Goal: Information Seeking & Learning: Learn about a topic

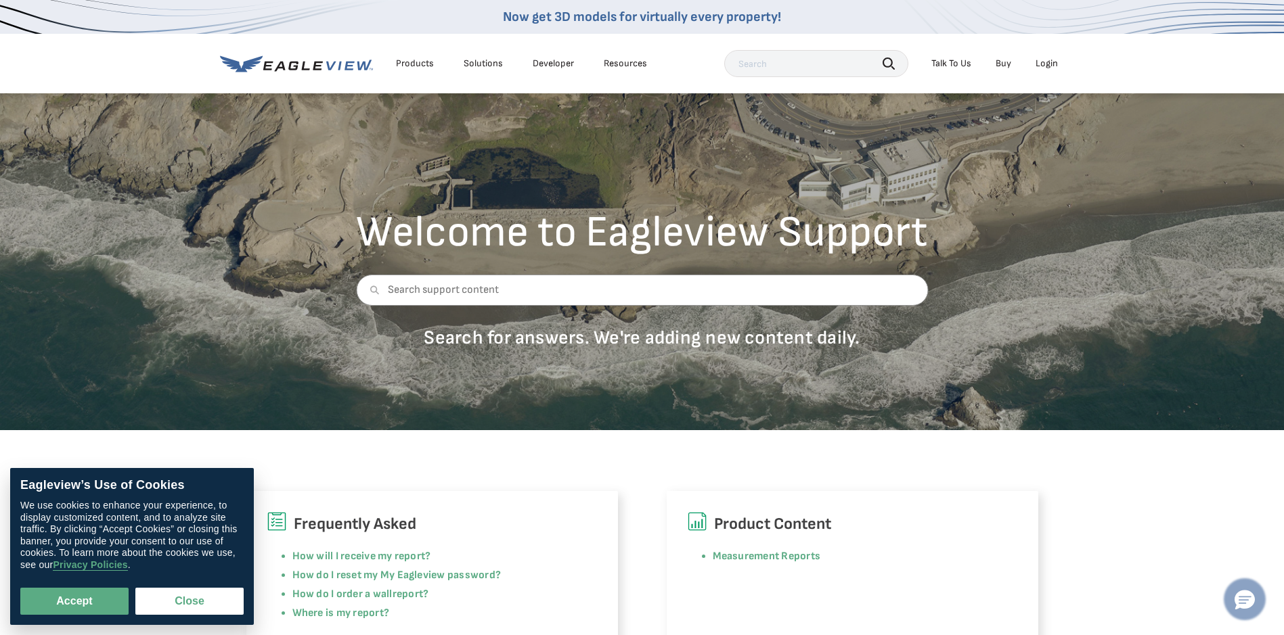
click at [1239, 595] on icon "Hello, have a question? Let’s chat." at bounding box center [1244, 601] width 20 height 20
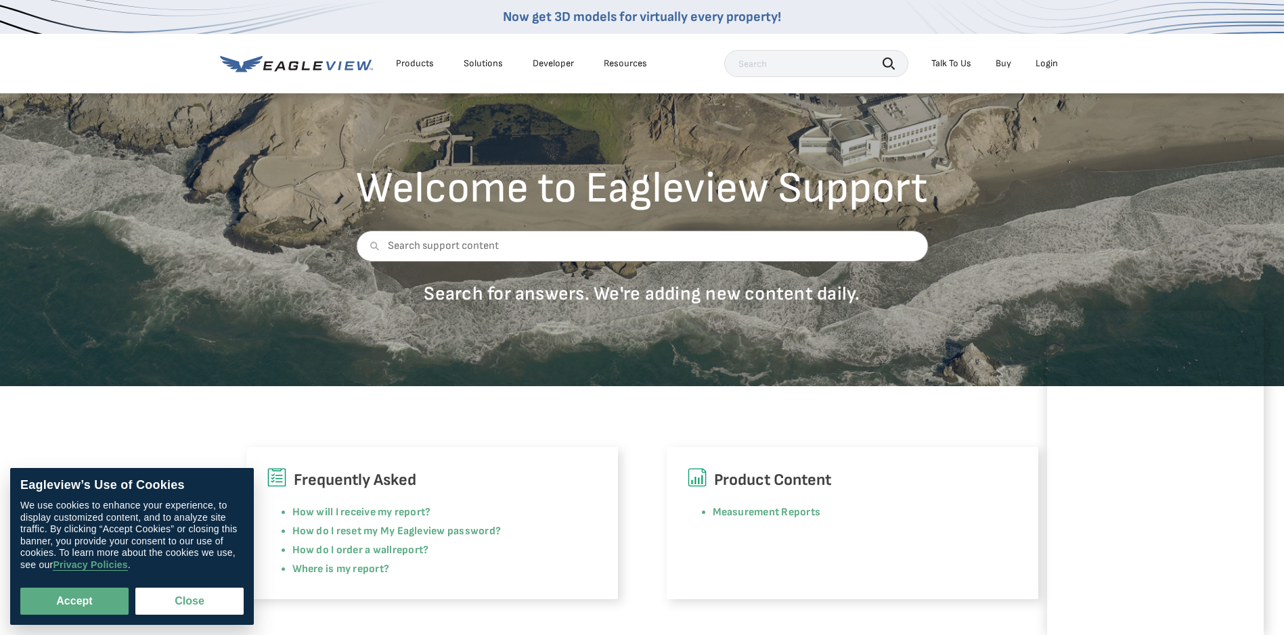
scroll to position [68, 0]
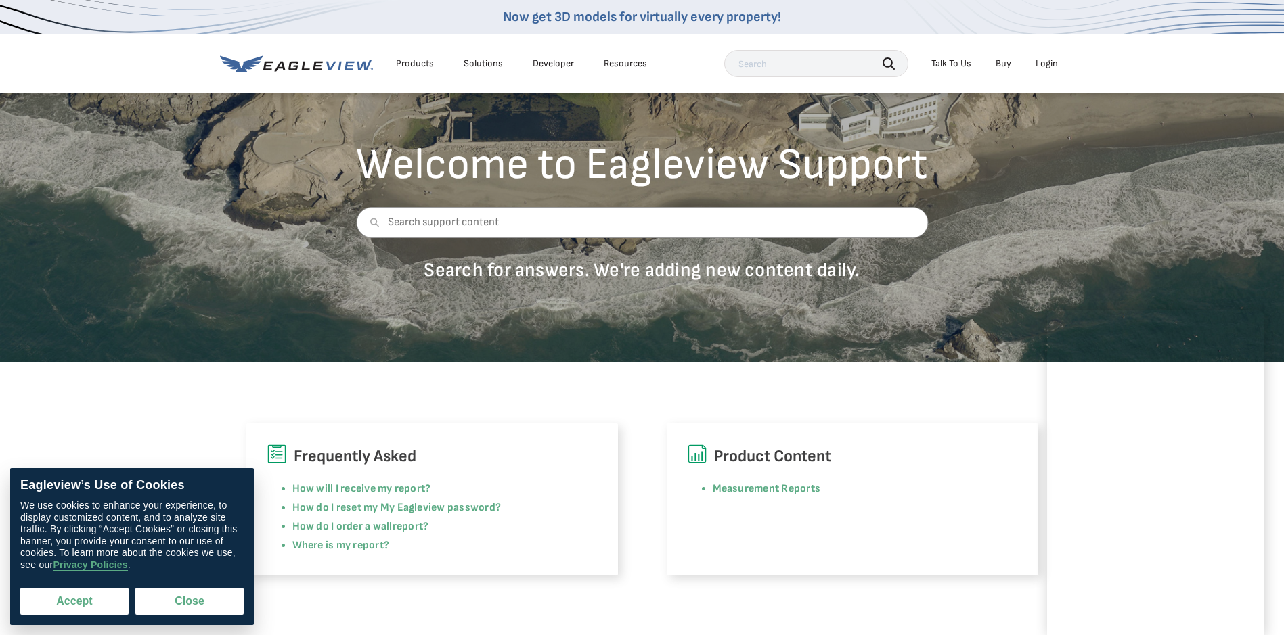
click at [63, 596] on button "Accept" at bounding box center [74, 601] width 108 height 27
checkbox input "true"
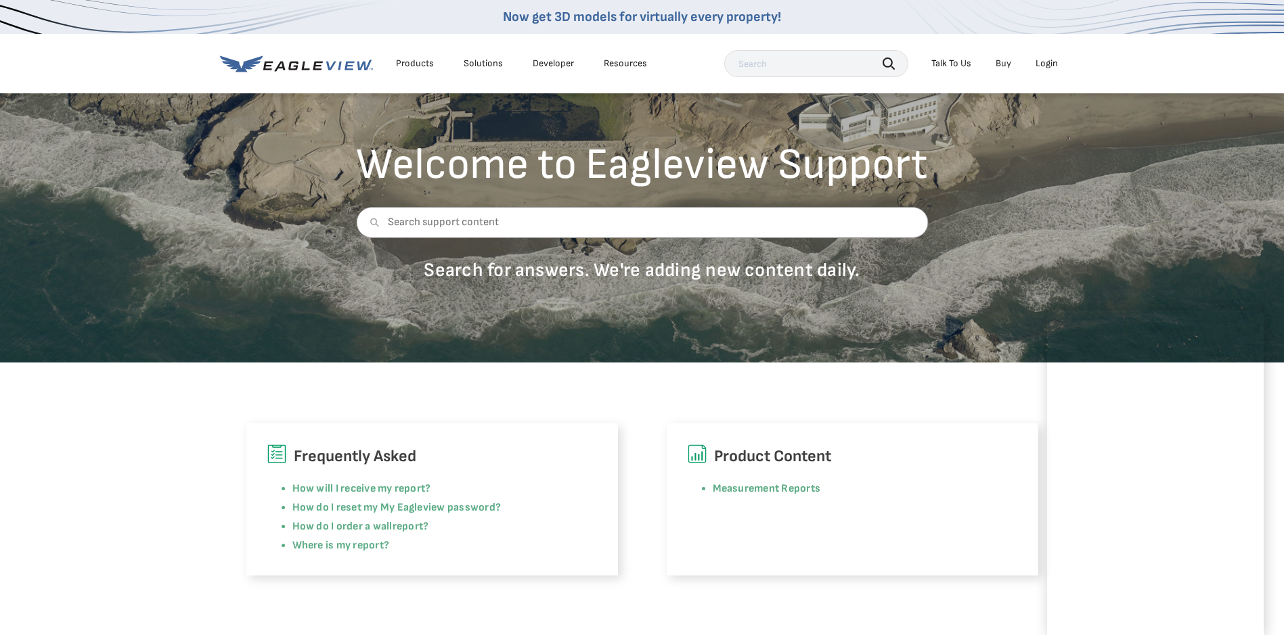
click at [950, 412] on div "Frequently Asked How will I receive my report? How do I reset my My Eagleview p…" at bounding box center [642, 469] width 1284 height 213
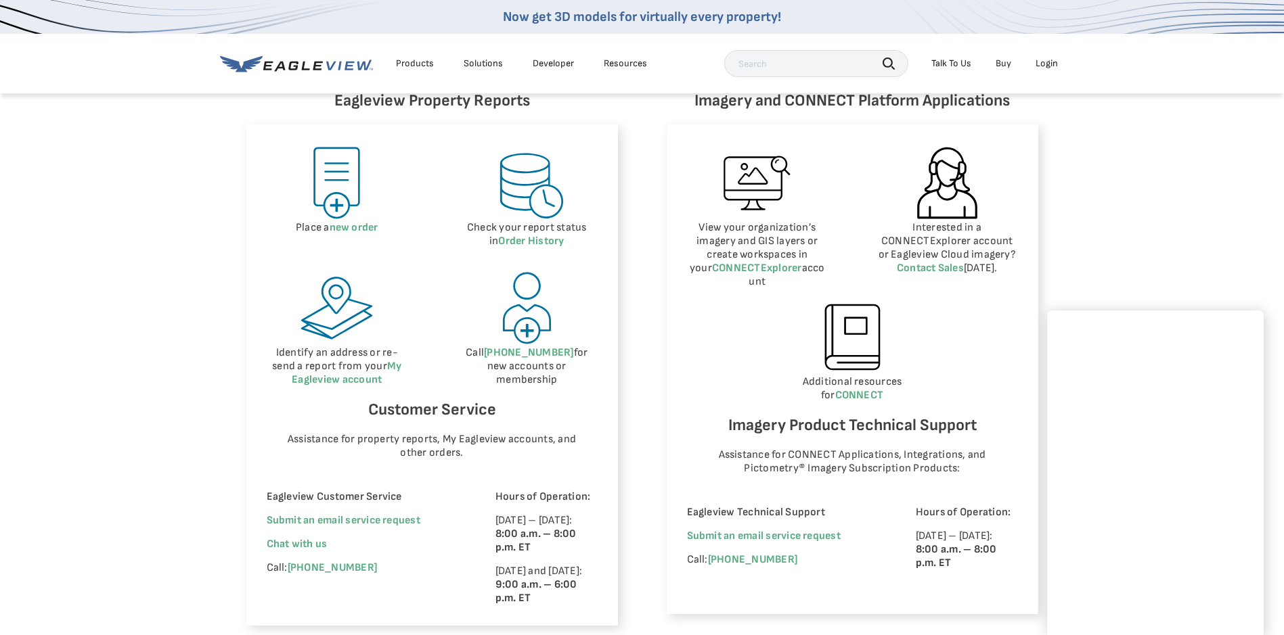
scroll to position [609, 0]
